Goal: Task Accomplishment & Management: Manage account settings

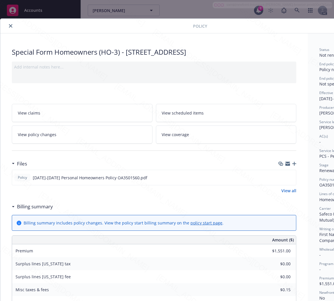
scroll to position [17, 0]
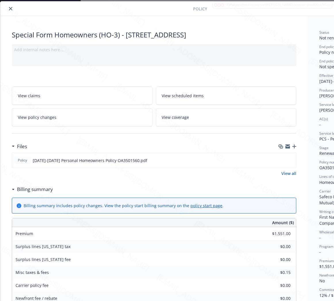
click at [10, 9] on icon "close" at bounding box center [10, 8] width 3 height 3
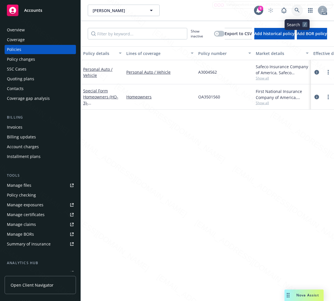
click at [296, 9] on icon at bounding box center [296, 10] width 5 height 5
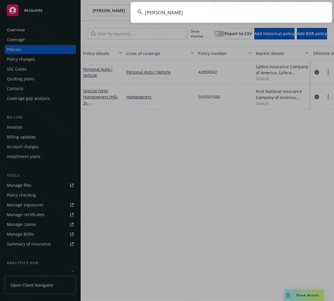
type input "[PERSON_NAME]"
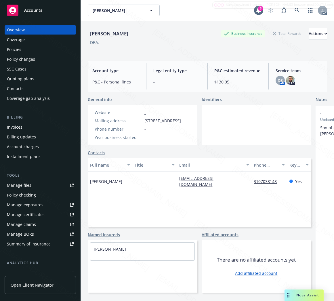
click at [20, 48] on div "Policies" at bounding box center [14, 49] width 14 height 9
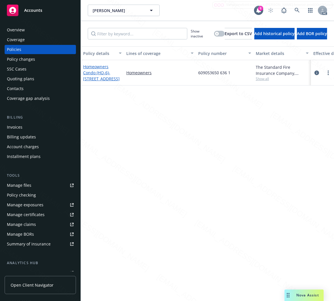
click at [96, 75] on link "Homeowners Condo (HO-6) - [STREET_ADDRESS]" at bounding box center [101, 73] width 37 height 18
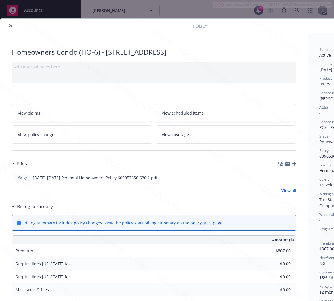
click at [44, 205] on h3 "Billing summary" at bounding box center [35, 206] width 36 height 7
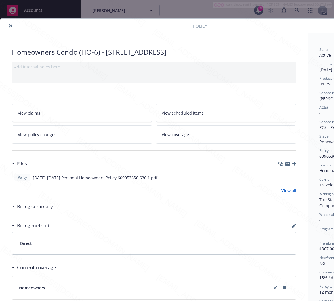
scroll to position [0, 66]
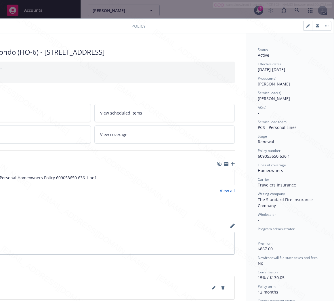
drag, startPoint x: 253, startPoint y: 154, endPoint x: 293, endPoint y: 153, distance: 39.4
click at [293, 153] on div "Policy number 609053650 636 1" at bounding box center [290, 153] width 64 height 11
drag, startPoint x: 289, startPoint y: 155, endPoint x: 253, endPoint y: 155, distance: 36.2
click at [258, 155] on div "Policy number 609053650 636 1" at bounding box center [290, 153] width 64 height 11
copy span "609053650 636 1"
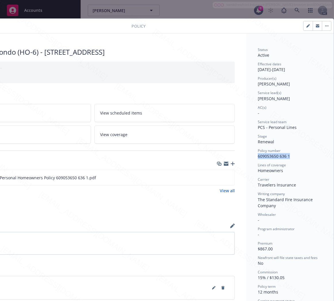
copy span "609053650 636 1"
click at [217, 177] on icon "download file" at bounding box center [219, 177] width 5 height 5
click at [322, 27] on button "button" at bounding box center [326, 25] width 9 height 9
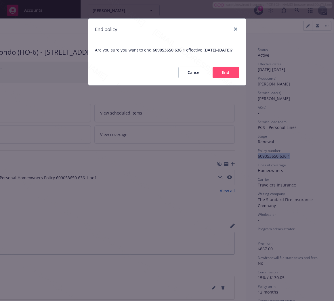
click at [220, 76] on button "End" at bounding box center [225, 72] width 26 height 11
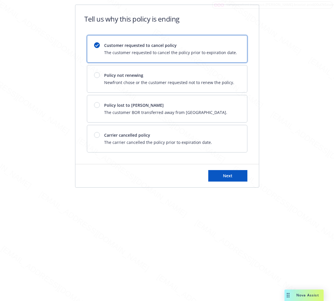
click at [208, 94] on div "Customer requested to cancel policy The customer requested to cancel the policy…" at bounding box center [167, 93] width 160 height 117
click at [207, 88] on div "Policy not renewing Newfront chose or the customer requested not to renew the p…" at bounding box center [167, 78] width 160 height 27
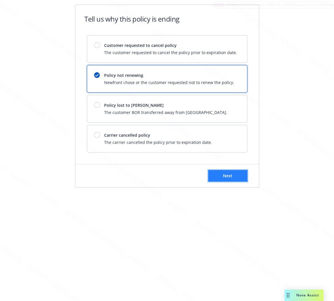
click at [214, 178] on button "Next" at bounding box center [227, 175] width 39 height 11
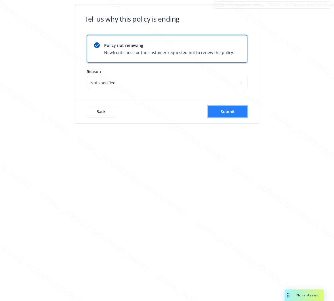
click at [236, 114] on button "Submit" at bounding box center [227, 111] width 39 height 11
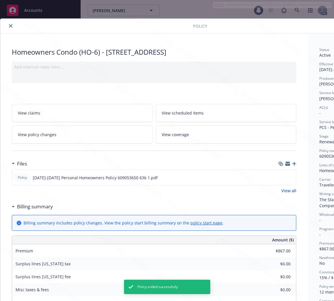
scroll to position [17, 0]
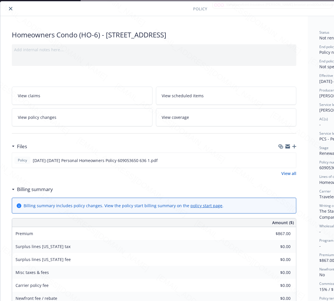
click at [10, 7] on icon "close" at bounding box center [10, 8] width 3 height 3
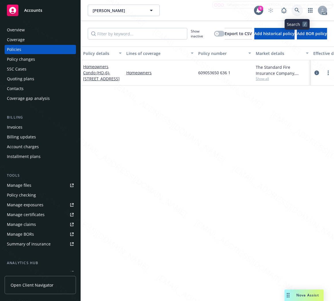
click at [297, 10] on icon at bounding box center [296, 10] width 5 height 5
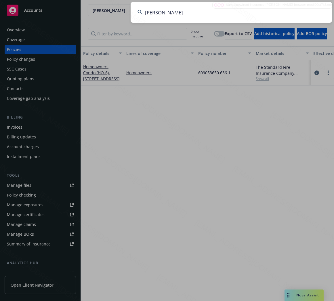
type input "[PERSON_NAME]"
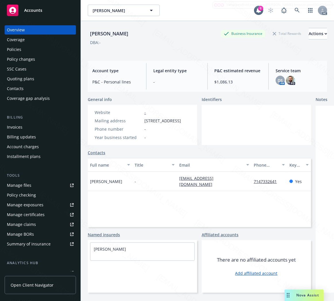
click at [20, 46] on div "Policies" at bounding box center [14, 49] width 14 height 9
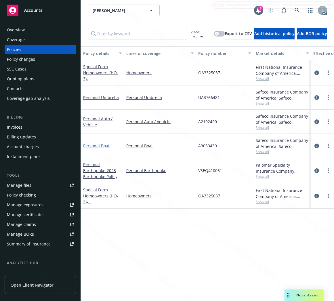
click at [96, 144] on link "Personal Boat" at bounding box center [96, 145] width 26 height 5
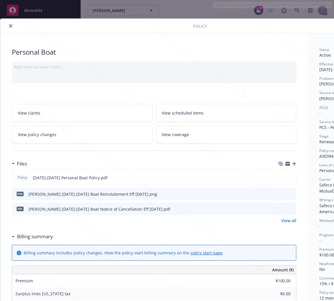
click at [33, 237] on h3 "Billing summary" at bounding box center [35, 236] width 36 height 7
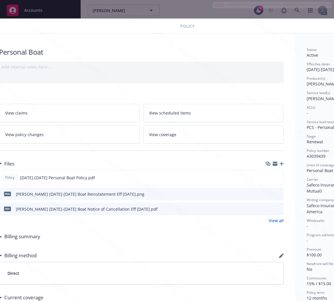
scroll to position [0, 29]
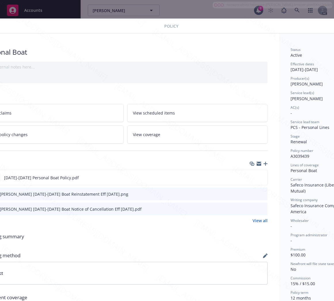
click at [295, 157] on span "A3039439" at bounding box center [299, 155] width 19 height 5
copy span "A3039439"
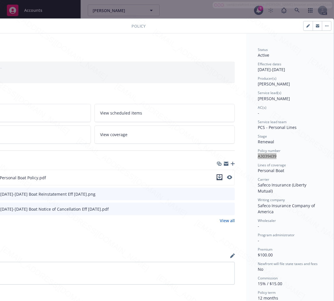
click at [218, 177] on icon "download file" at bounding box center [220, 176] width 4 height 3
click at [326, 26] on icon "button" at bounding box center [326, 26] width 1 height 1
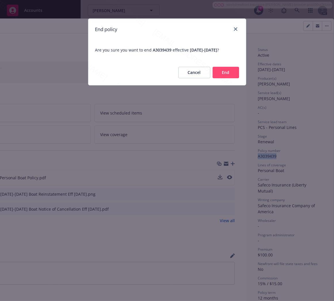
click at [225, 74] on button "End" at bounding box center [225, 72] width 26 height 11
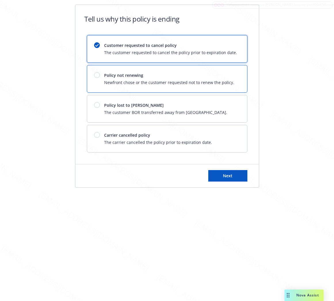
click at [225, 74] on span "Policy not renewing" at bounding box center [169, 75] width 130 height 6
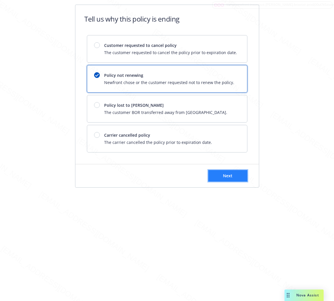
click at [230, 173] on span "Next" at bounding box center [227, 175] width 9 height 5
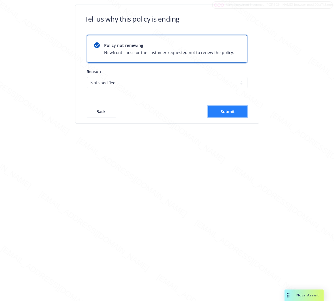
click at [230, 107] on button "Submit" at bounding box center [227, 111] width 39 height 11
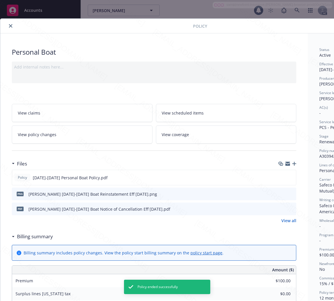
scroll to position [17, 0]
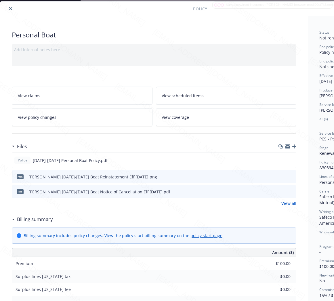
click at [11, 9] on icon "close" at bounding box center [10, 8] width 3 height 3
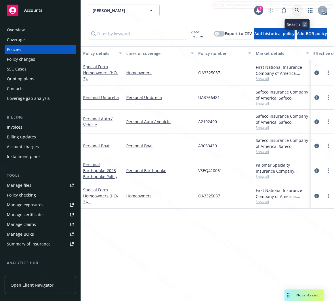
click at [296, 10] on icon at bounding box center [296, 10] width 5 height 5
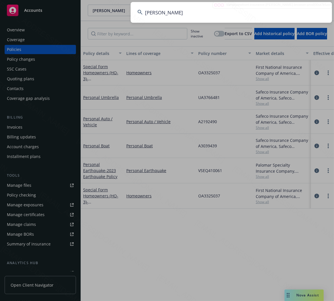
type input "[PERSON_NAME]"
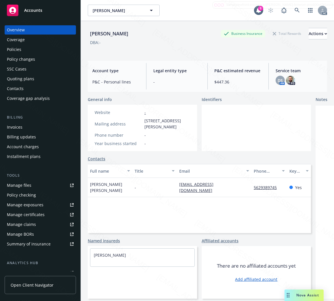
click at [15, 48] on div "Policies" at bounding box center [14, 49] width 14 height 9
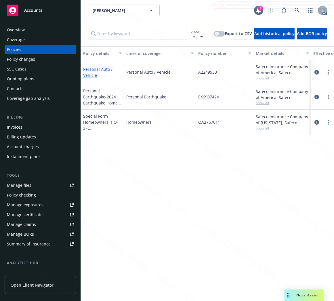
click at [97, 68] on link "Personal Auto / Vehicle" at bounding box center [97, 71] width 29 height 11
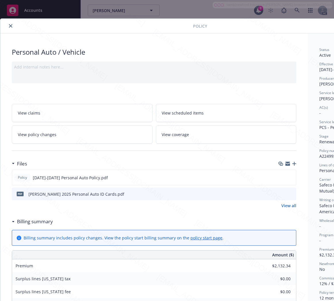
click at [30, 220] on h3 "Billing summary" at bounding box center [35, 221] width 36 height 7
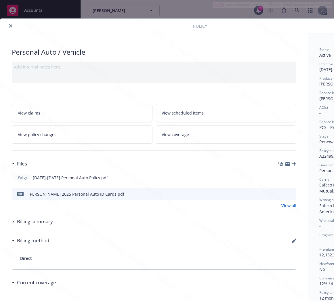
scroll to position [0, 66]
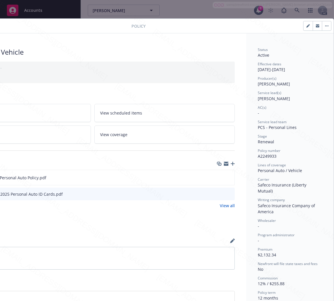
click at [265, 155] on span "A2249933" at bounding box center [267, 155] width 19 height 5
copy span "A2249933"
click at [217, 177] on icon "download file" at bounding box center [219, 177] width 5 height 5
click at [322, 25] on button "button" at bounding box center [326, 25] width 9 height 9
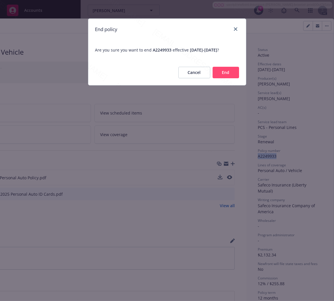
click at [229, 70] on button "End" at bounding box center [225, 72] width 26 height 11
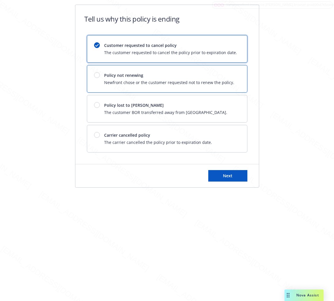
click at [229, 70] on div "Policy not renewing Newfront chose or the customer requested not to renew the p…" at bounding box center [167, 78] width 160 height 27
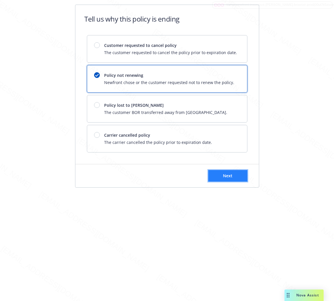
click at [237, 173] on button "Next" at bounding box center [227, 175] width 39 height 11
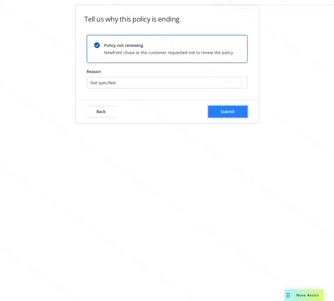
click at [238, 113] on button "Submit" at bounding box center [227, 111] width 39 height 11
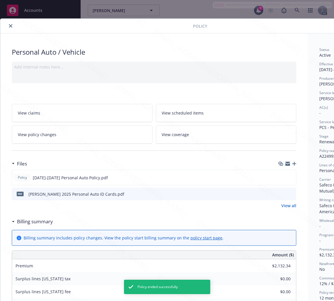
scroll to position [17, 0]
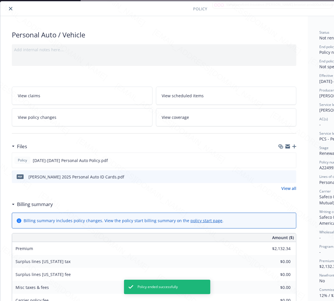
click at [11, 10] on icon "close" at bounding box center [10, 8] width 3 height 3
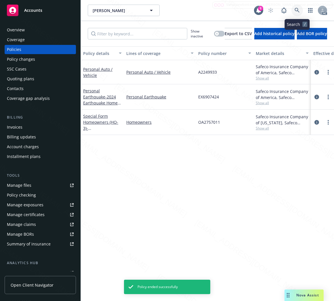
click at [297, 10] on icon at bounding box center [296, 10] width 5 height 5
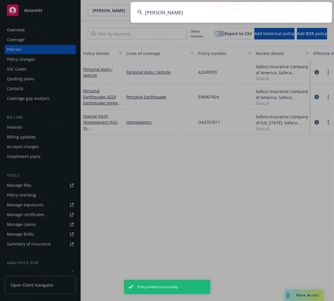
type input "[PERSON_NAME]"
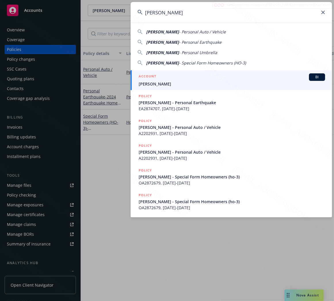
click at [194, 11] on input "[PERSON_NAME]" at bounding box center [230, 12] width 201 height 21
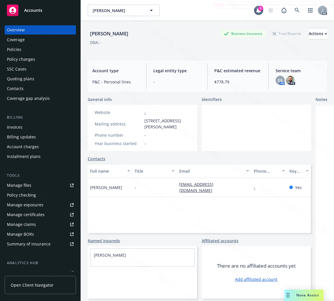
click at [18, 50] on div "Policies" at bounding box center [14, 49] width 14 height 9
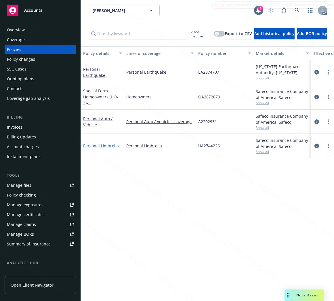
click at [95, 148] on link "Personal Umbrella" at bounding box center [101, 145] width 36 height 5
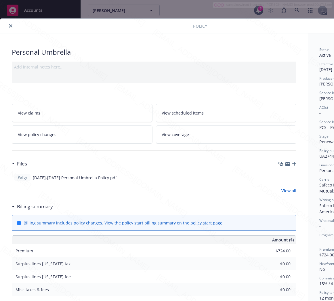
click at [44, 206] on h3 "Billing summary" at bounding box center [35, 206] width 36 height 7
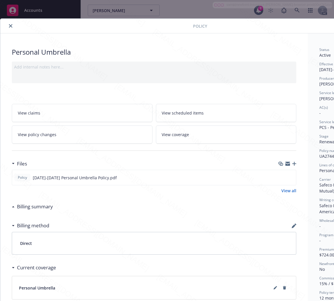
scroll to position [0, 66]
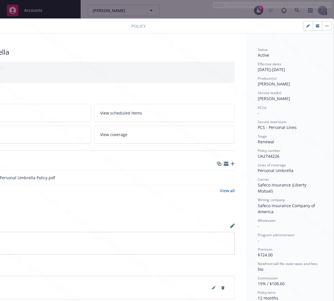
click at [262, 154] on span "UA2744226" at bounding box center [269, 155] width 22 height 5
copy span "UA2744226"
click at [217, 178] on icon "download file" at bounding box center [219, 177] width 5 height 5
click at [322, 25] on button "button" at bounding box center [326, 25] width 9 height 9
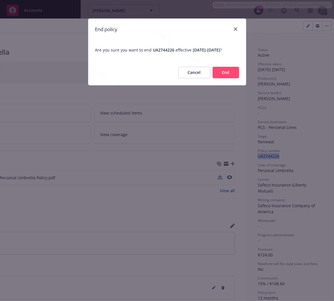
click at [220, 78] on button "End" at bounding box center [225, 72] width 26 height 11
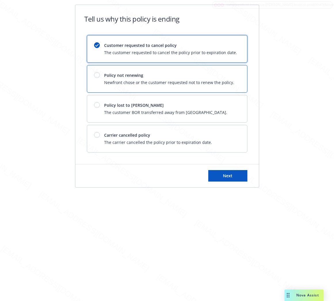
click at [216, 81] on span "Newfront chose or the customer requested not to renew the policy." at bounding box center [169, 82] width 130 height 6
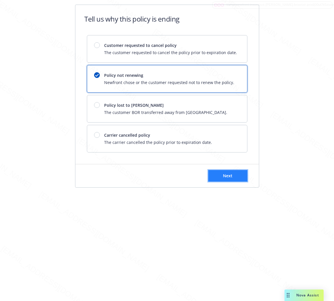
click at [233, 174] on button "Next" at bounding box center [227, 175] width 39 height 11
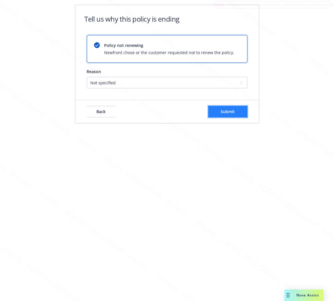
click at [235, 114] on button "Submit" at bounding box center [227, 111] width 39 height 11
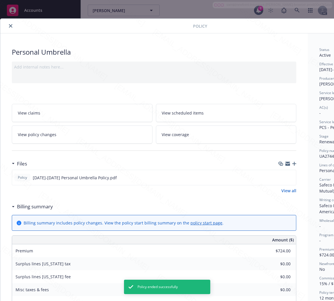
scroll to position [17, 0]
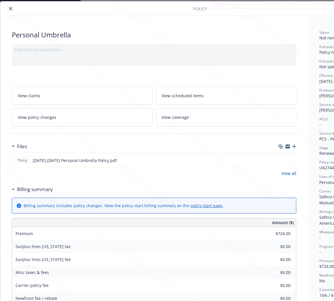
click at [12, 7] on icon "close" at bounding box center [10, 8] width 3 height 3
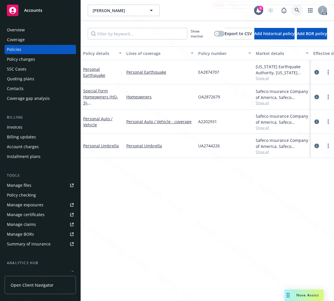
click at [297, 9] on icon at bounding box center [296, 10] width 5 height 5
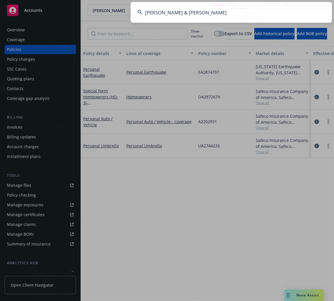
type input "[PERSON_NAME] & [PERSON_NAME]"
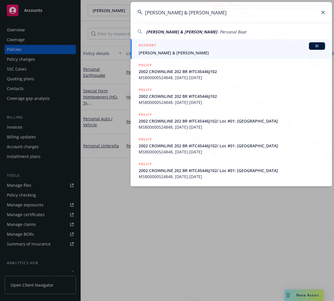
click at [237, 11] on input "[PERSON_NAME] & [PERSON_NAME]" at bounding box center [230, 12] width 201 height 21
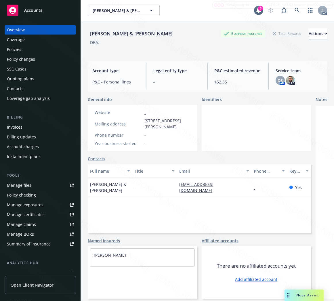
click at [16, 48] on div "Policies" at bounding box center [14, 49] width 14 height 9
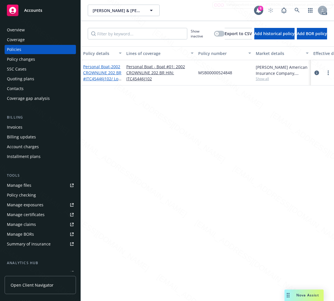
click at [97, 64] on link "Personal Boat - 2002 CROWNLINE 202 BR #ITC45446J102/ Loc #01: [GEOGRAPHIC_DATA]" at bounding box center [102, 82] width 38 height 36
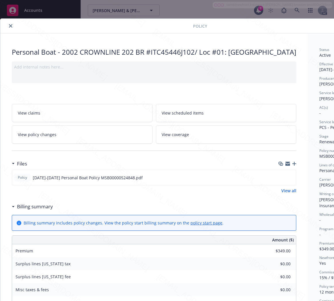
click at [48, 210] on h3 "Billing summary" at bounding box center [35, 206] width 36 height 7
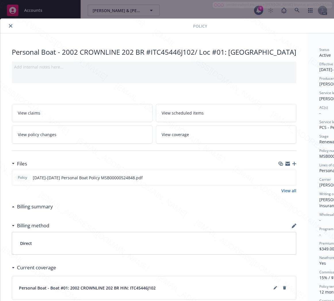
scroll to position [0, 66]
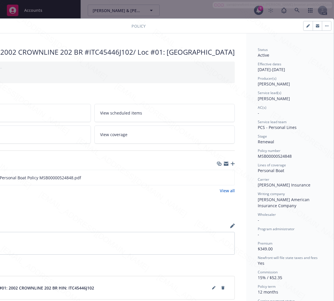
click at [260, 157] on span "MSB00000524848" at bounding box center [275, 155] width 34 height 5
copy span "MSB00000524848"
drag, startPoint x: 254, startPoint y: 168, endPoint x: 283, endPoint y: 169, distance: 29.0
click at [283, 169] on div "Personal Boat" at bounding box center [290, 170] width 64 height 6
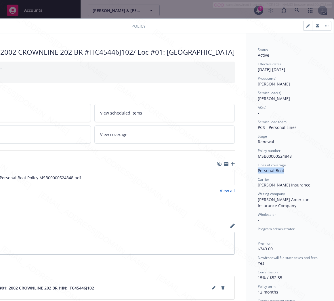
copy div "Personal Boat"
click at [217, 179] on icon "download file" at bounding box center [219, 177] width 5 height 5
click at [322, 24] on button "button" at bounding box center [326, 25] width 9 height 9
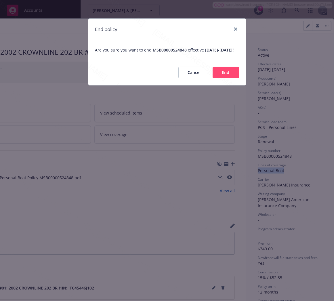
click at [224, 78] on button "End" at bounding box center [225, 72] width 26 height 11
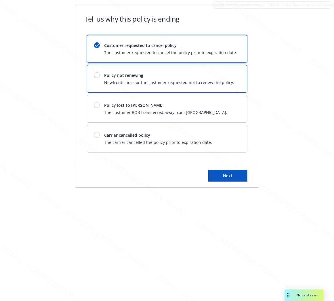
click at [224, 78] on span "Policy not renewing" at bounding box center [169, 75] width 130 height 6
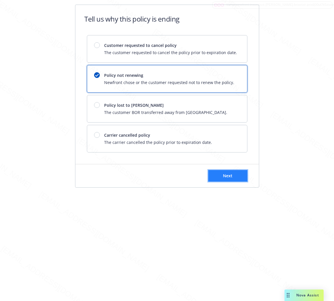
click at [224, 173] on span "Next" at bounding box center [227, 175] width 9 height 5
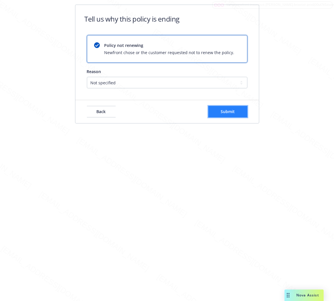
click at [235, 107] on button "Submit" at bounding box center [227, 111] width 39 height 11
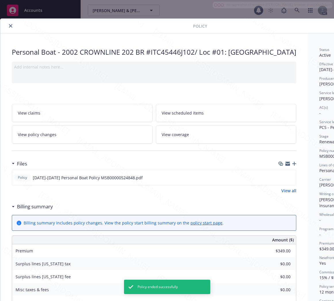
scroll to position [17, 0]
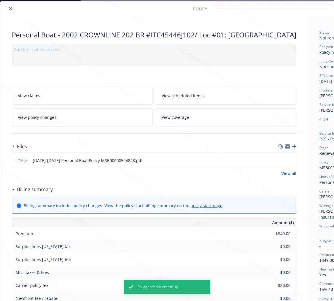
click at [10, 7] on icon "close" at bounding box center [10, 8] width 3 height 3
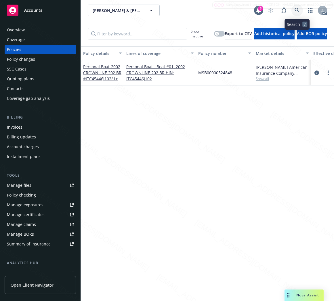
click at [295, 11] on icon at bounding box center [296, 10] width 5 height 5
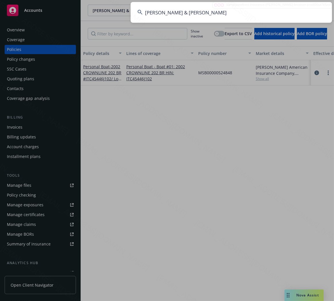
type input "[PERSON_NAME] & [PERSON_NAME]"
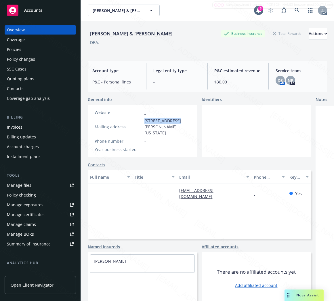
drag, startPoint x: 161, startPoint y: 121, endPoint x: 176, endPoint y: 121, distance: 14.7
click at [176, 121] on span "[STREET_ADDRESS][PERSON_NAME][US_STATE]" at bounding box center [167, 127] width 46 height 18
copy span "[STREET_ADDRESS][PERSON_NAME]"
click at [16, 47] on div "Policies" at bounding box center [14, 49] width 14 height 9
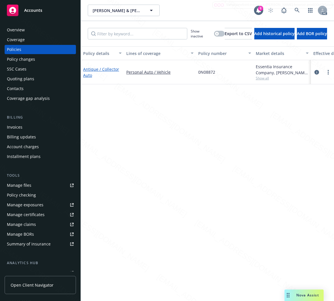
click at [97, 70] on link "Antique / Collector Auto" at bounding box center [101, 71] width 36 height 11
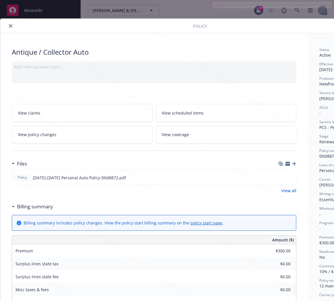
click at [44, 208] on h3 "Billing summary" at bounding box center [35, 206] width 36 height 7
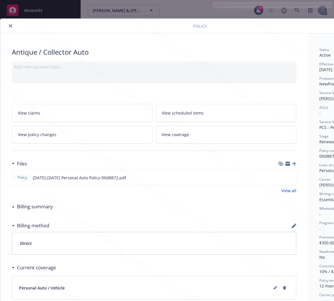
click at [10, 26] on icon "close" at bounding box center [10, 25] width 3 height 3
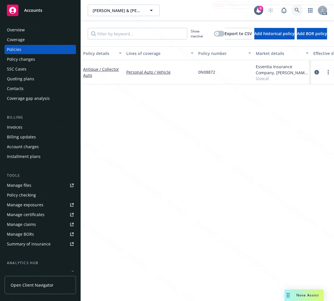
click at [295, 10] on icon at bounding box center [296, 10] width 5 height 5
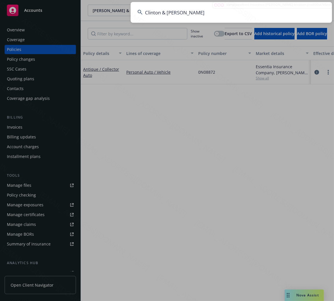
type input "Clinton & [PERSON_NAME]"
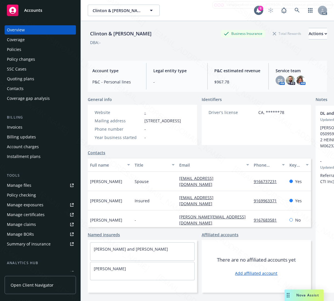
click at [25, 48] on div "Policies" at bounding box center [40, 49] width 67 height 9
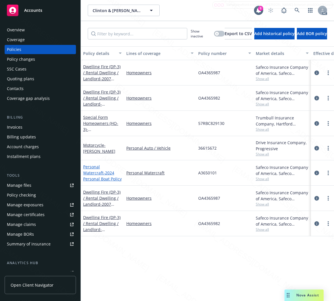
click at [99, 171] on span "- 2024 Personal Boat Policy" at bounding box center [102, 175] width 39 height 11
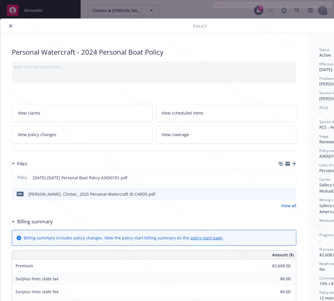
click at [51, 222] on h3 "Billing summary" at bounding box center [35, 221] width 36 height 7
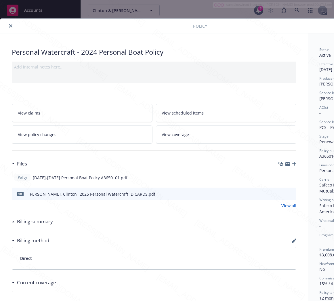
scroll to position [0, 66]
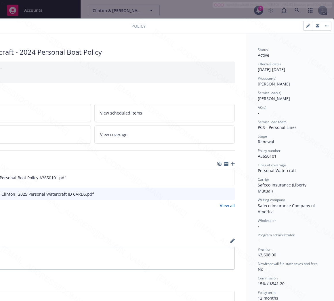
click at [260, 156] on span "A3650101" at bounding box center [267, 155] width 19 height 5
click at [260, 157] on span "A3650101" at bounding box center [267, 155] width 19 height 5
copy span "A3650101"
click at [217, 176] on icon "download file" at bounding box center [219, 177] width 5 height 5
click at [218, 176] on icon "download file" at bounding box center [220, 176] width 4 height 3
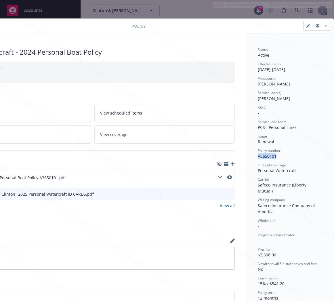
click at [322, 24] on button "button" at bounding box center [326, 25] width 9 height 9
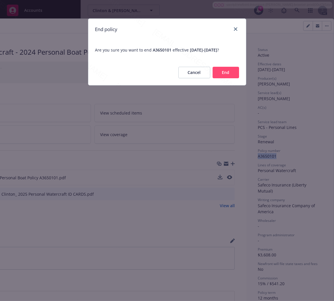
click at [228, 78] on button "End" at bounding box center [225, 72] width 26 height 11
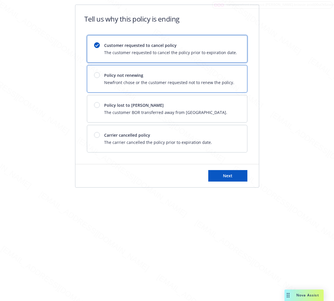
click at [228, 78] on span "Policy not renewing" at bounding box center [169, 75] width 130 height 6
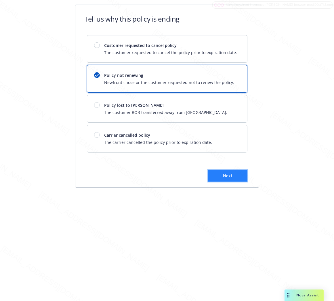
click at [222, 173] on button "Next" at bounding box center [227, 175] width 39 height 11
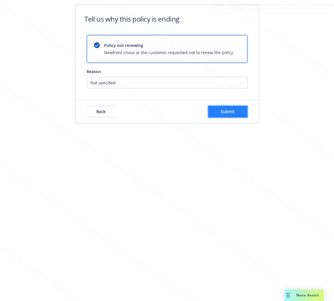
click at [241, 115] on button "Submit" at bounding box center [227, 111] width 39 height 11
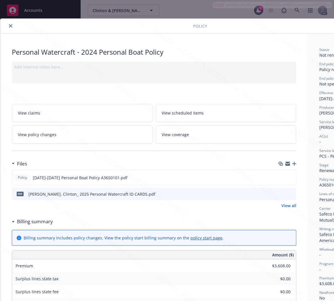
scroll to position [17, 0]
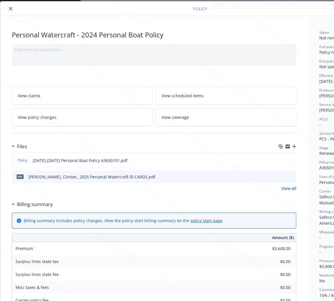
click at [10, 9] on button "close" at bounding box center [10, 8] width 7 height 7
